Goal: Contribute content: Add original content to the website for others to see

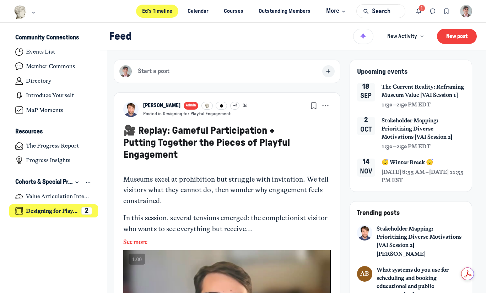
click at [53, 210] on h4 "Designing for Playful Engagement" at bounding box center [52, 211] width 52 height 7
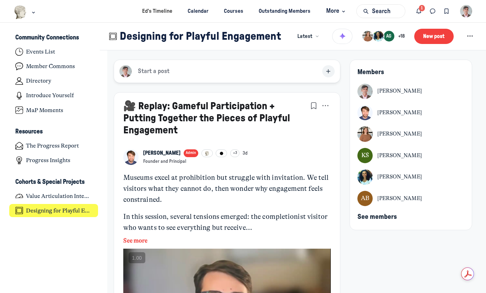
click at [177, 70] on button "ER Start a post" at bounding box center [227, 72] width 227 height 24
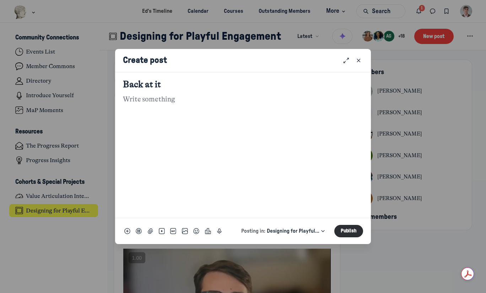
type textarea "Back at it"
click at [221, 228] on icon "Record voice message" at bounding box center [219, 232] width 6 height 8
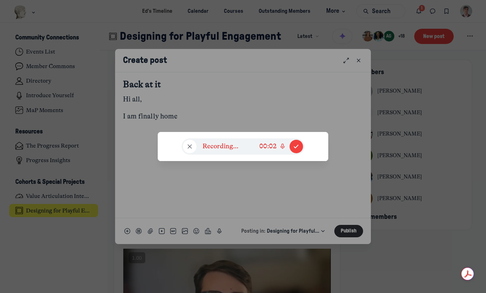
click at [191, 145] on icon "button" at bounding box center [189, 146] width 7 height 7
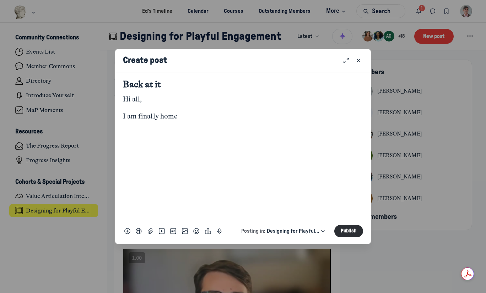
click at [206, 118] on p "I am finally home" at bounding box center [243, 116] width 241 height 11
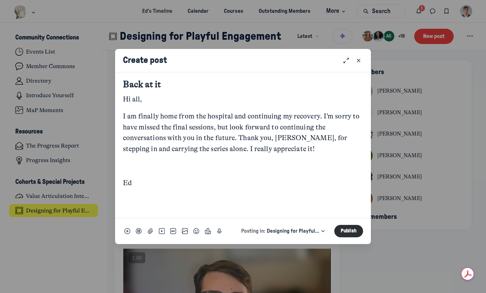
click at [321, 116] on p "I am finally home from the hospital and continuing my recovery. I’m sorry to ha…" at bounding box center [243, 133] width 241 height 44
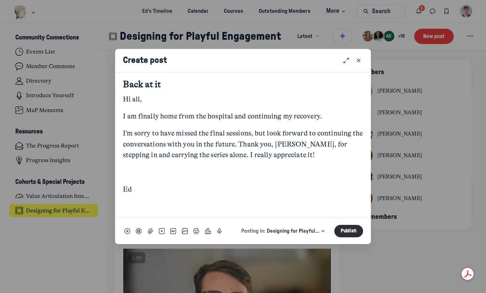
click at [129, 180] on div "Hi all, I am finally home from the hospital and continuing my recovery. I’m sor…" at bounding box center [243, 153] width 241 height 118
click at [129, 177] on p "Quick post modal" at bounding box center [243, 172] width 241 height 11
click at [344, 228] on button "Publish" at bounding box center [348, 231] width 29 height 12
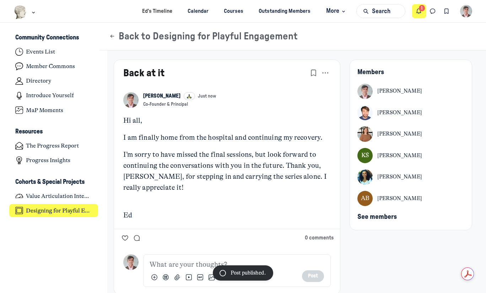
click at [419, 11] on icon "Notifications" at bounding box center [418, 11] width 7 height 8
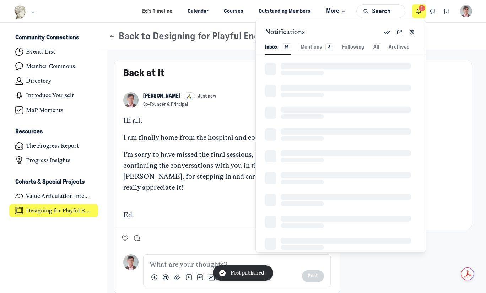
scroll to position [967, 1558]
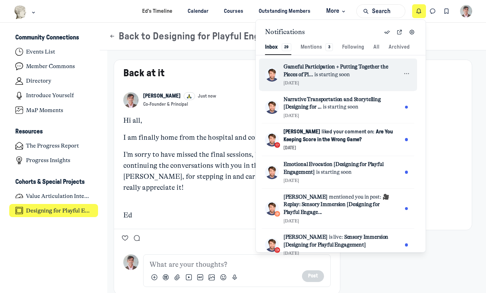
click at [358, 79] on div "Gameful Participation + Putting Together the Pieces of Pl... is starting soon […" at bounding box center [342, 74] width 118 height 23
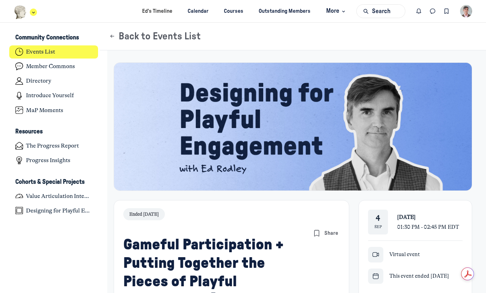
click at [25, 13] on img "Main navigation bar" at bounding box center [20, 12] width 13 height 14
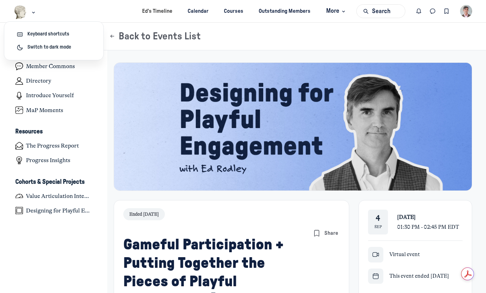
drag, startPoint x: 65, startPoint y: 18, endPoint x: 58, endPoint y: 16, distance: 7.8
click at [65, 18] on ul "Ed’s Timeline Calendar Courses Outstanding Members More" at bounding box center [243, 11] width 486 height 22
